Goal: Information Seeking & Learning: Learn about a topic

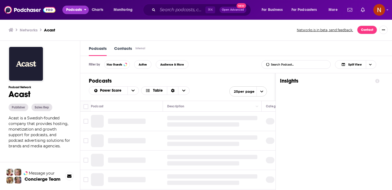
click at [75, 9] on span "Podcasts" at bounding box center [74, 9] width 16 height 7
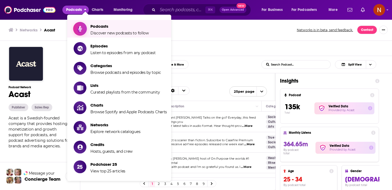
click at [94, 24] on span "Podcasts" at bounding box center [119, 26] width 58 height 5
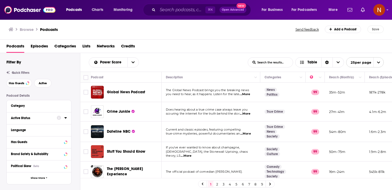
click at [66, 118] on icon at bounding box center [65, 117] width 2 height 1
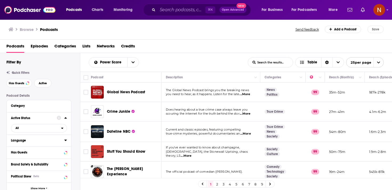
click at [63, 140] on button "Language" at bounding box center [37, 140] width 53 height 7
click at [44, 152] on div at bounding box center [39, 178] width 56 height 68
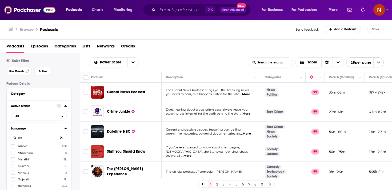
type input "ara"
click at [40, 147] on label "Arabic 42k" at bounding box center [39, 146] width 56 height 5
click at [13, 148] on input "multiSelectOption-ar-0" at bounding box center [13, 148] width 0 height 0
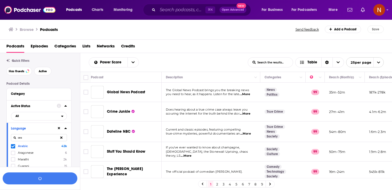
scroll to position [25, 0]
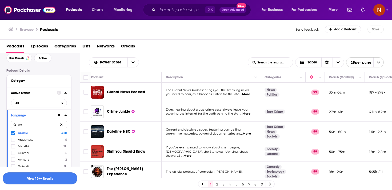
click at [57, 180] on button "View 10k+ Results" at bounding box center [40, 179] width 75 height 12
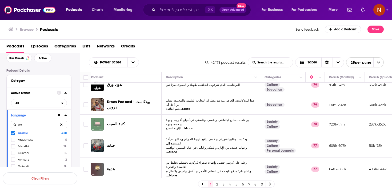
scroll to position [212, 0]
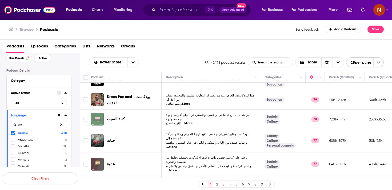
click at [107, 162] on span "هدوء" at bounding box center [111, 164] width 8 height 5
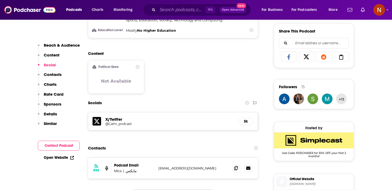
scroll to position [360, 0]
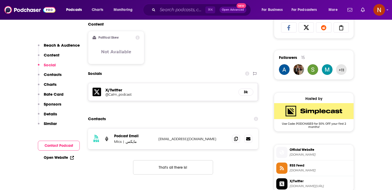
click at [292, 168] on span "RSS Feed" at bounding box center [321, 165] width 62 height 5
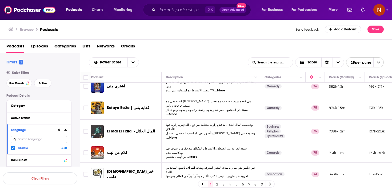
scroll to position [404, 0]
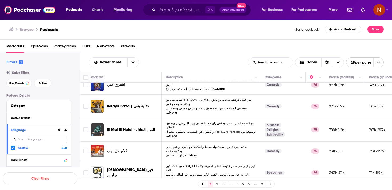
click at [217, 184] on link "2" at bounding box center [216, 184] width 5 height 6
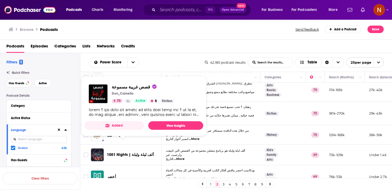
scroll to position [406, 0]
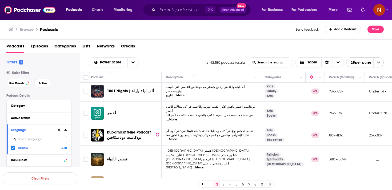
click at [224, 184] on link "3" at bounding box center [223, 184] width 5 height 6
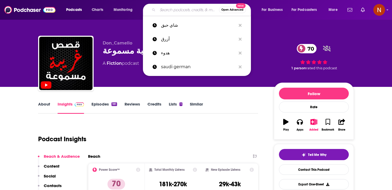
click at [166, 13] on input "Search podcasts, credits, & more..." at bounding box center [188, 10] width 61 height 9
paste input "كتب صوتية"
type input "كتب صوتية"
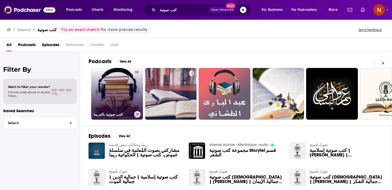
click at [120, 89] on link "55 كتب صوتية بالعربية" at bounding box center [117, 94] width 52 height 52
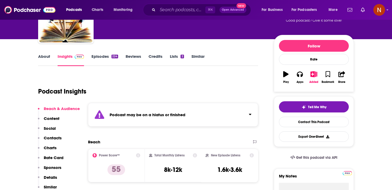
scroll to position [52, 0]
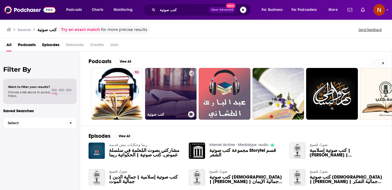
click at [168, 84] on link "كتب صوتية" at bounding box center [171, 94] width 52 height 52
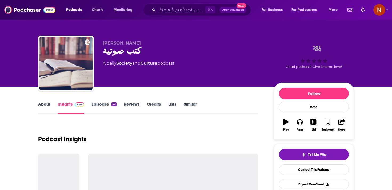
click at [112, 44] on span "[PERSON_NAME]" at bounding box center [122, 43] width 38 height 5
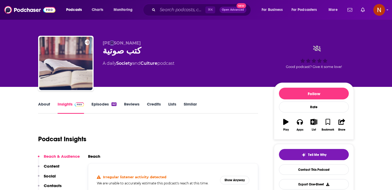
click at [112, 44] on span "[PERSON_NAME]" at bounding box center [122, 43] width 38 height 5
copy p "[PERSON_NAME]"
click at [124, 54] on div "كتب صوتية" at bounding box center [184, 51] width 163 height 10
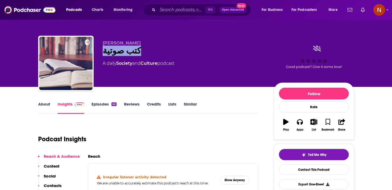
click at [124, 54] on div "كتب صوتية" at bounding box center [184, 51] width 163 height 10
copy div "كتب صوتية"
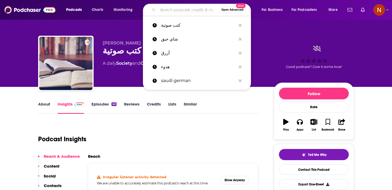
click at [178, 8] on input "Search podcasts, credits, & more..." at bounding box center [188, 10] width 61 height 9
paste input "فاهم"
type input "فاهم"
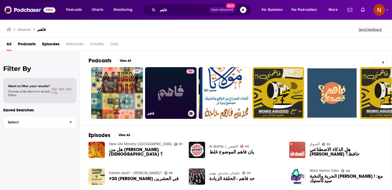
click at [167, 98] on link "80 فاهم" at bounding box center [171, 93] width 52 height 52
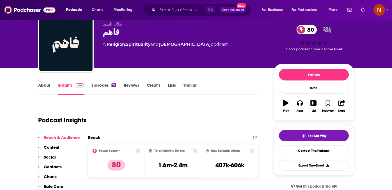
scroll to position [19, 0]
